Goal: Information Seeking & Learning: Learn about a topic

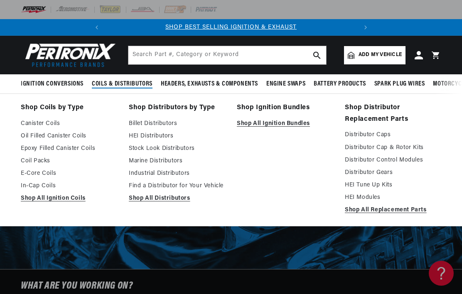
click at [411, 149] on link "Distributor Cap & Rotor Kits" at bounding box center [393, 148] width 96 height 10
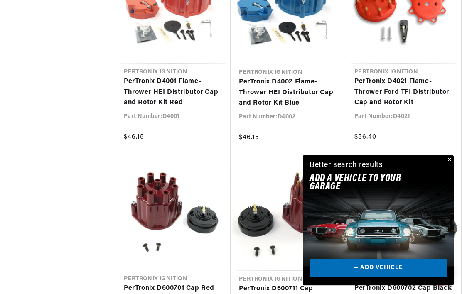
scroll to position [715, 0]
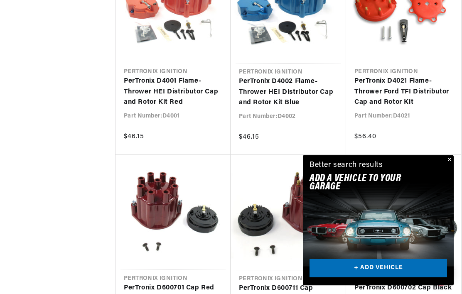
click at [447, 165] on button "Close" at bounding box center [448, 160] width 10 height 10
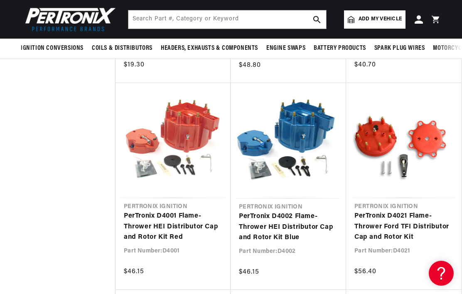
scroll to position [570, 0]
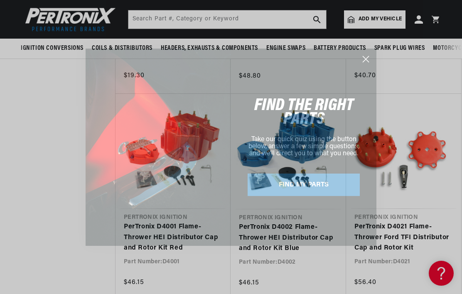
click at [363, 61] on circle "Close dialog" at bounding box center [366, 59] width 14 height 14
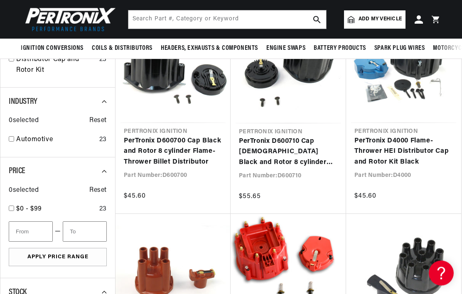
scroll to position [0, 0]
click at [99, 106] on div "Industry" at bounding box center [58, 101] width 98 height 11
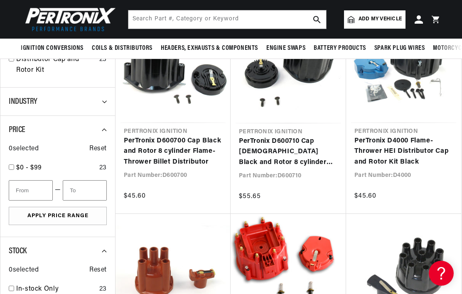
click at [103, 103] on icon at bounding box center [107, 101] width 11 height 11
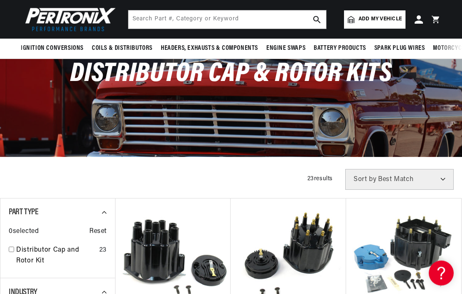
scroll to position [0, 0]
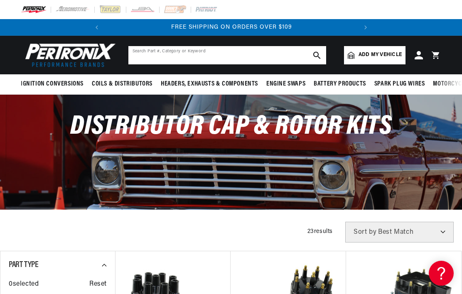
click at [261, 58] on input "text" at bounding box center [227, 55] width 198 height 18
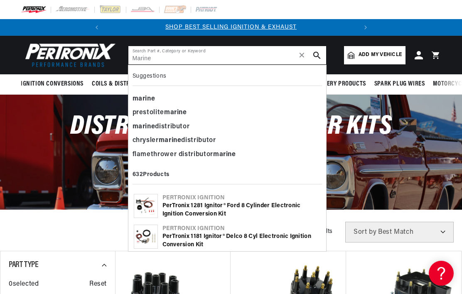
type input "Marine"
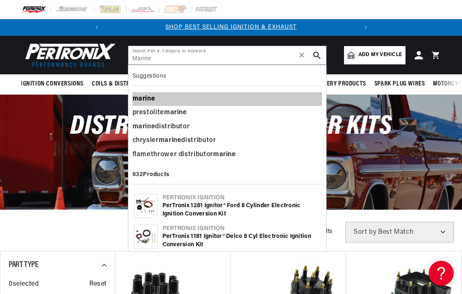
click at [149, 100] on b "marine" at bounding box center [143, 98] width 23 height 7
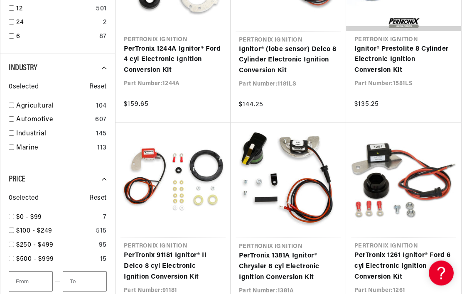
scroll to position [0, 252]
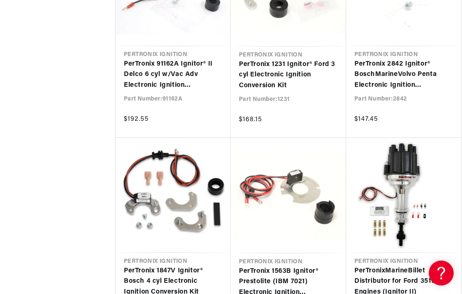
scroll to position [2086, 0]
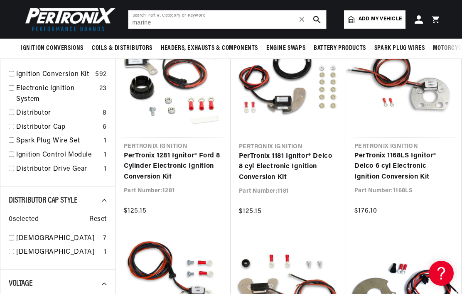
scroll to position [133, 0]
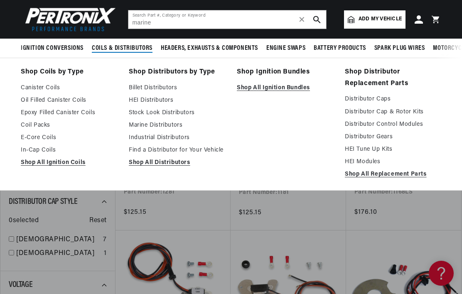
click at [381, 152] on link "HEI Tune Up Kits" at bounding box center [393, 149] width 96 height 10
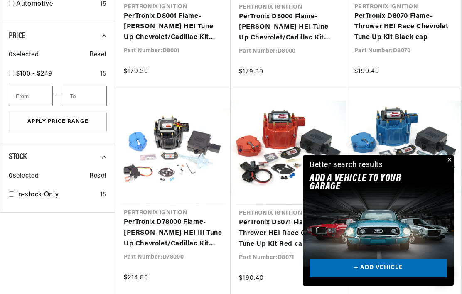
scroll to position [0, 252]
click at [445, 165] on button "Close" at bounding box center [448, 160] width 10 height 10
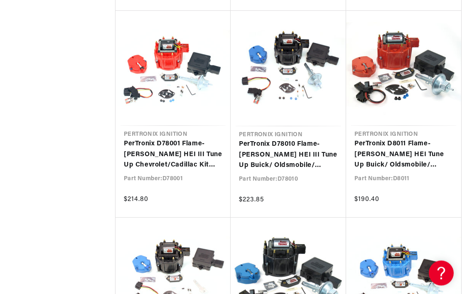
scroll to position [0, 0]
